Goal: Task Accomplishment & Management: Manage account settings

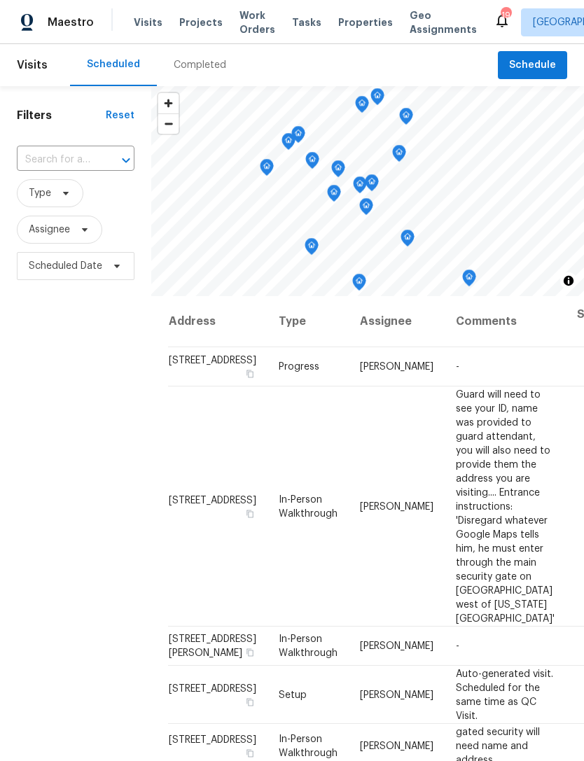
click at [67, 155] on input "text" at bounding box center [56, 160] width 78 height 22
type input "3629 via"
click at [73, 204] on li "3629 Via Messina, Henderson, NV 89052" at bounding box center [74, 192] width 117 height 23
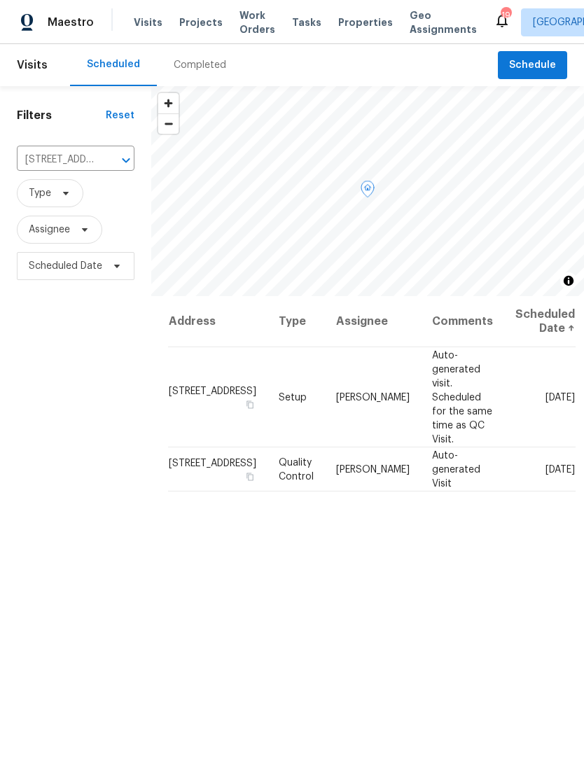
click at [0, 0] on icon at bounding box center [0, 0] width 0 height 0
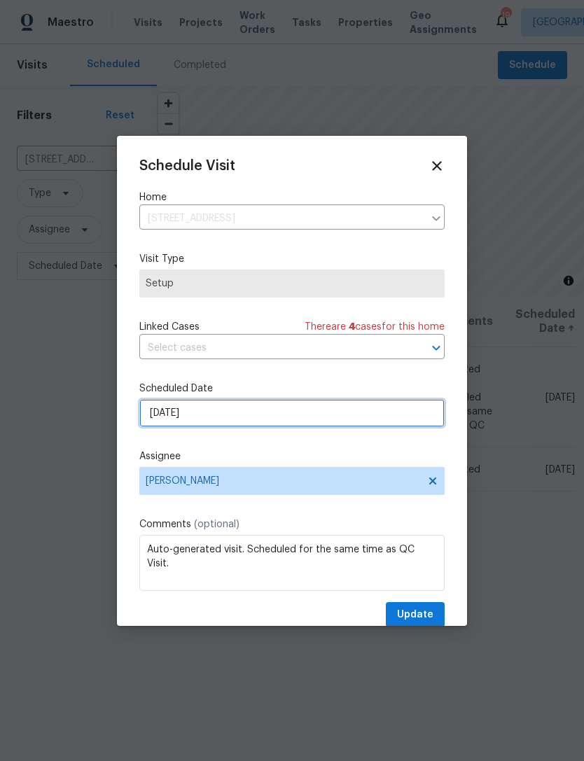
click at [275, 425] on input "10/14/2025" at bounding box center [291, 413] width 305 height 28
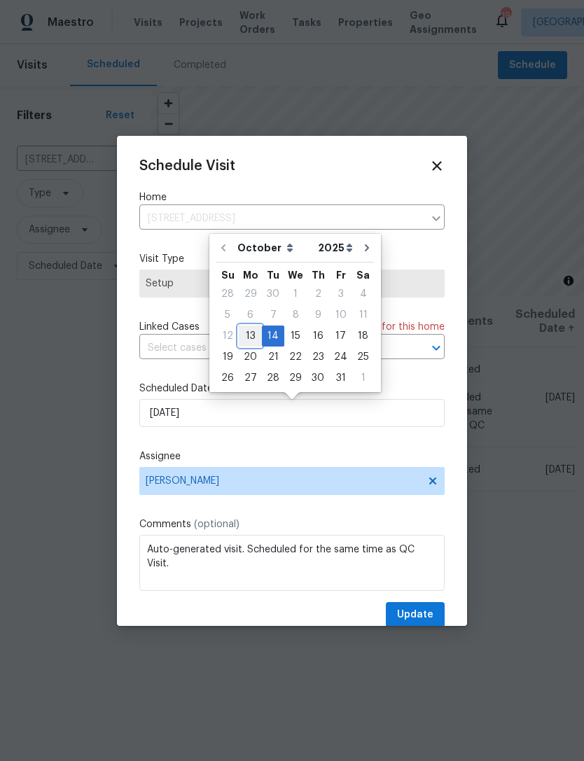
click at [248, 336] on div "13" at bounding box center [250, 336] width 23 height 20
type input "10/13/2025"
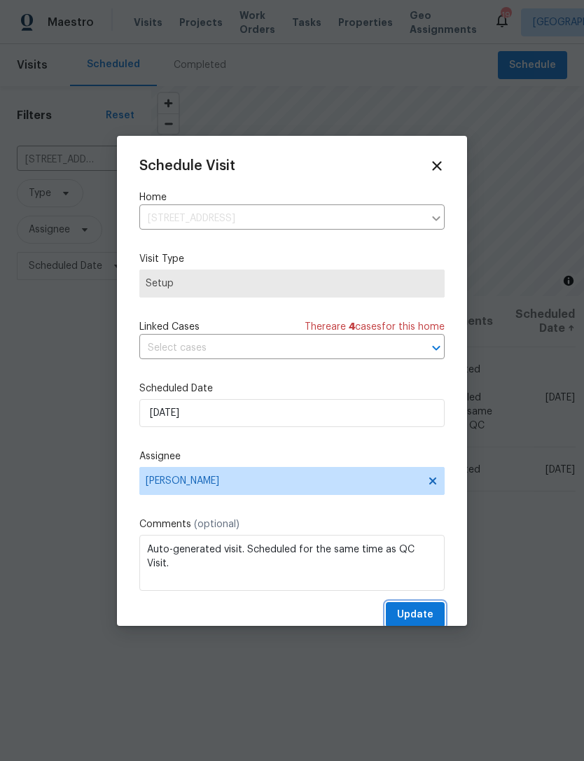
click at [422, 612] on span "Update" at bounding box center [415, 615] width 36 height 18
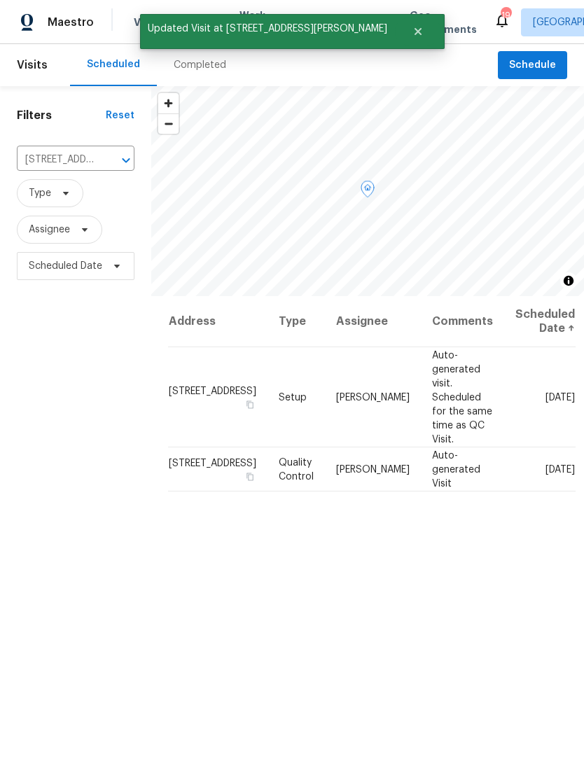
click at [0, 0] on icon at bounding box center [0, 0] width 0 height 0
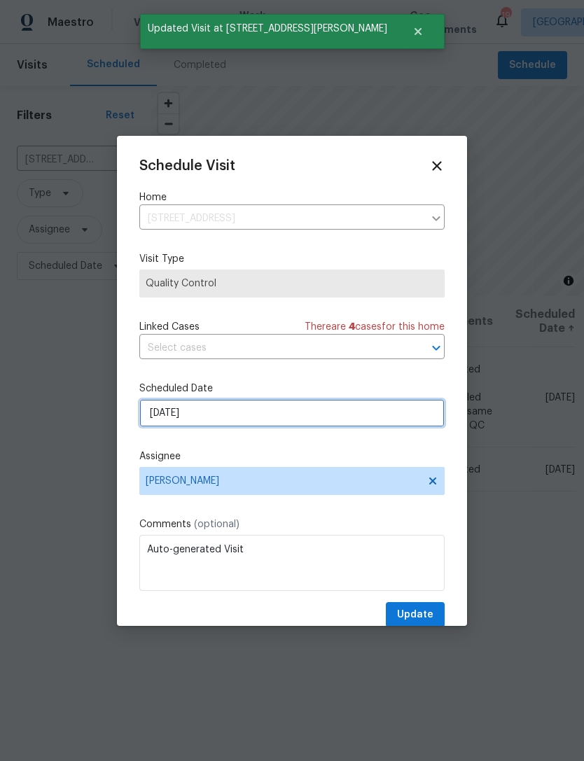
click at [294, 416] on input "10/14/2025" at bounding box center [291, 413] width 305 height 28
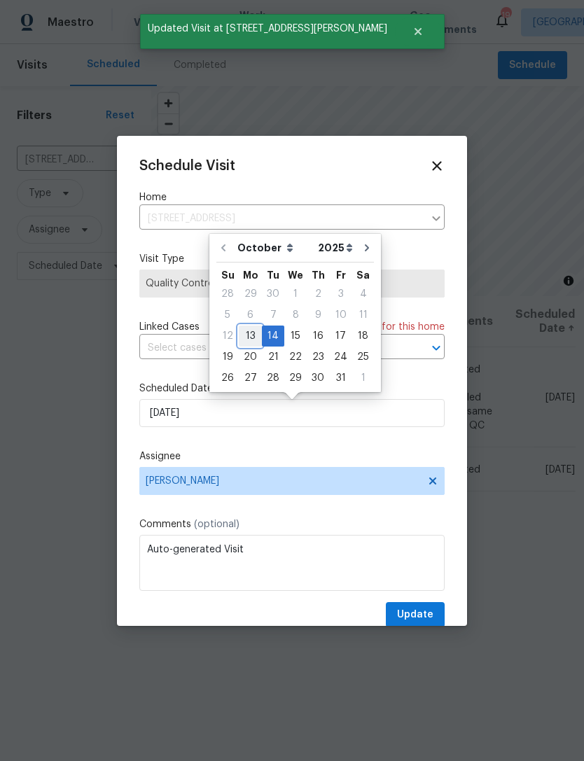
click at [256, 334] on div "13" at bounding box center [250, 336] width 23 height 20
type input "10/13/2025"
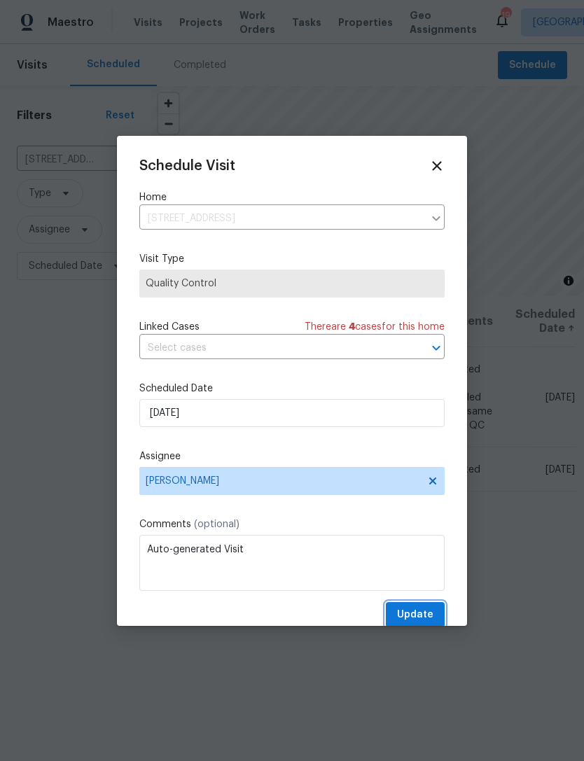
click at [412, 613] on span "Update" at bounding box center [415, 615] width 36 height 18
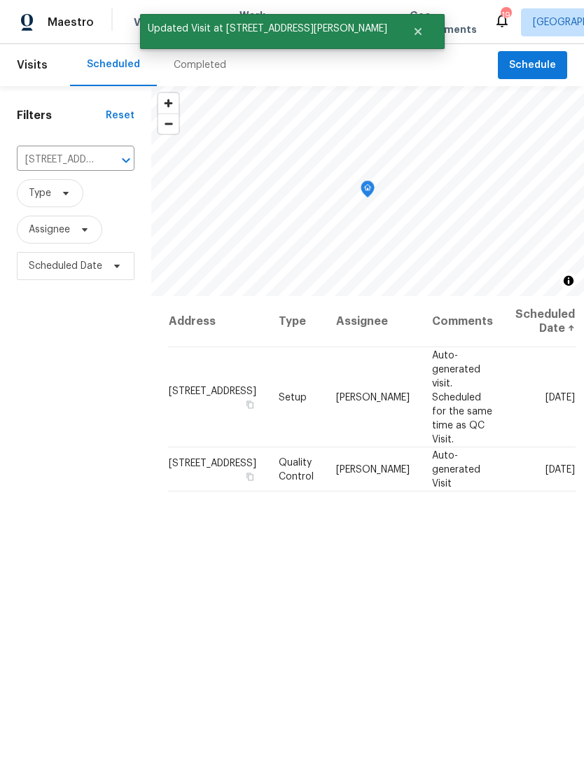
click at [106, 159] on icon "Clear" at bounding box center [108, 160] width 8 height 8
